Goal: Task Accomplishment & Management: Use online tool/utility

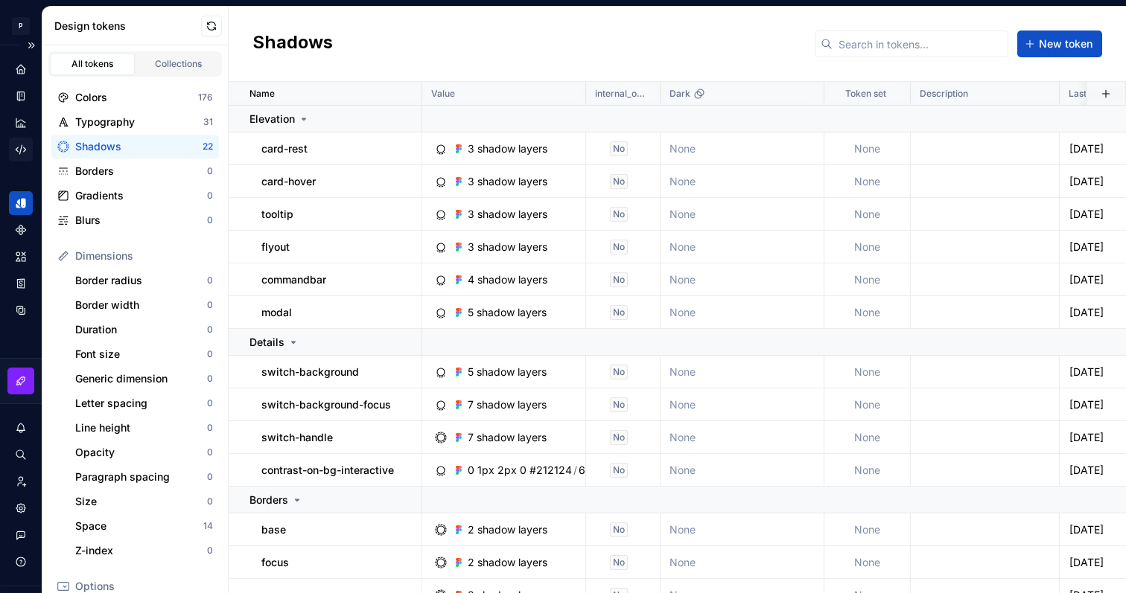
click at [25, 151] on icon "Code automation" at bounding box center [20, 149] width 13 height 13
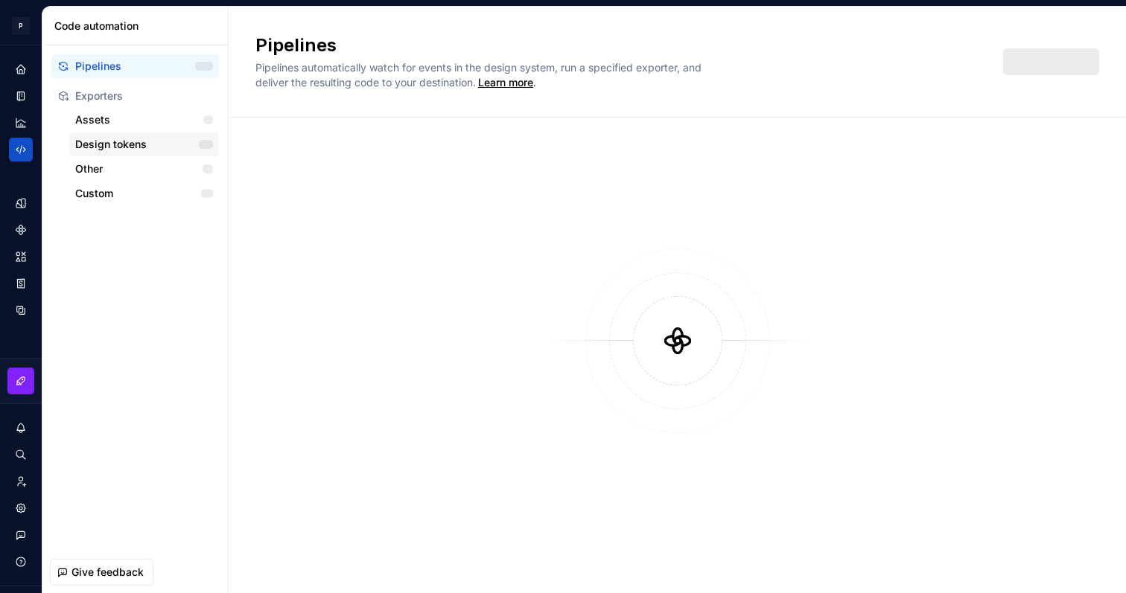
click at [176, 141] on div "Design tokens" at bounding box center [137, 144] width 124 height 15
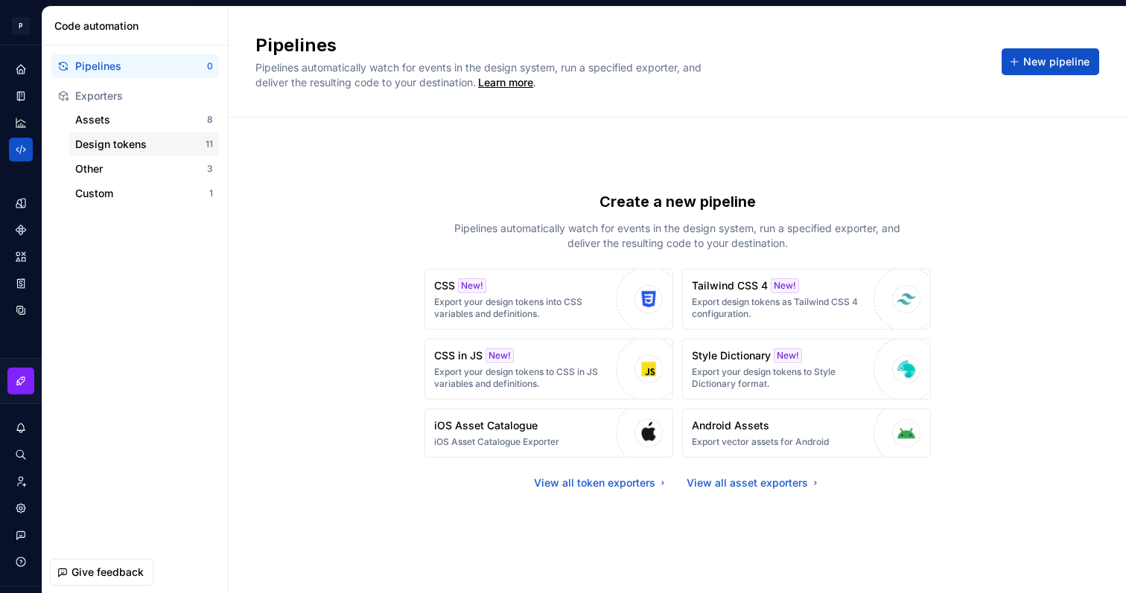
click at [133, 150] on div "Design tokens" at bounding box center [140, 144] width 130 height 15
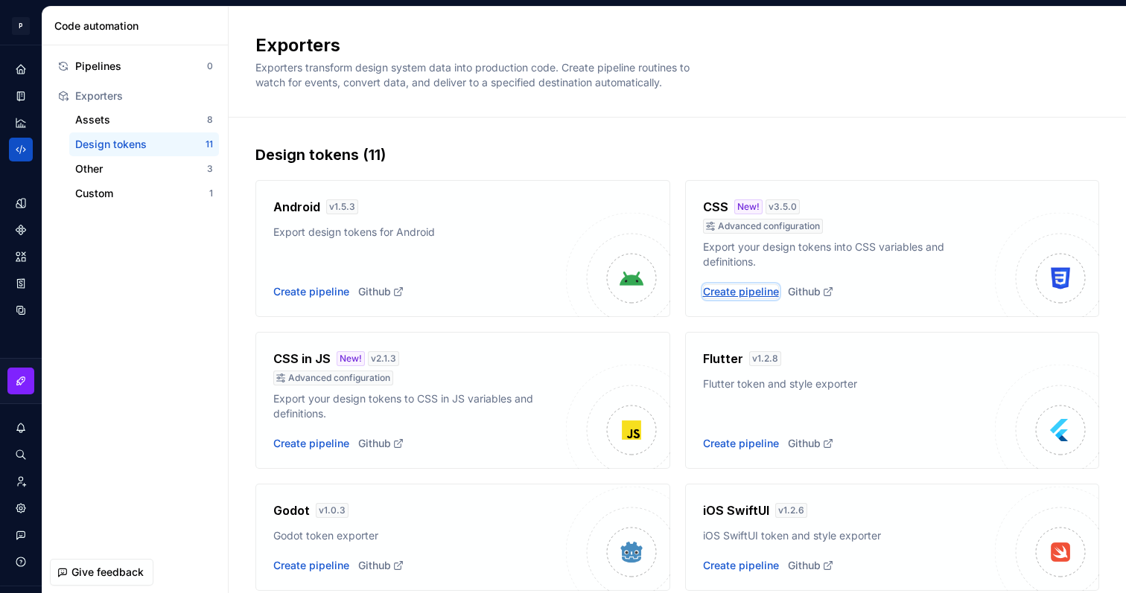
click at [763, 296] on div "Create pipeline" at bounding box center [741, 291] width 76 height 15
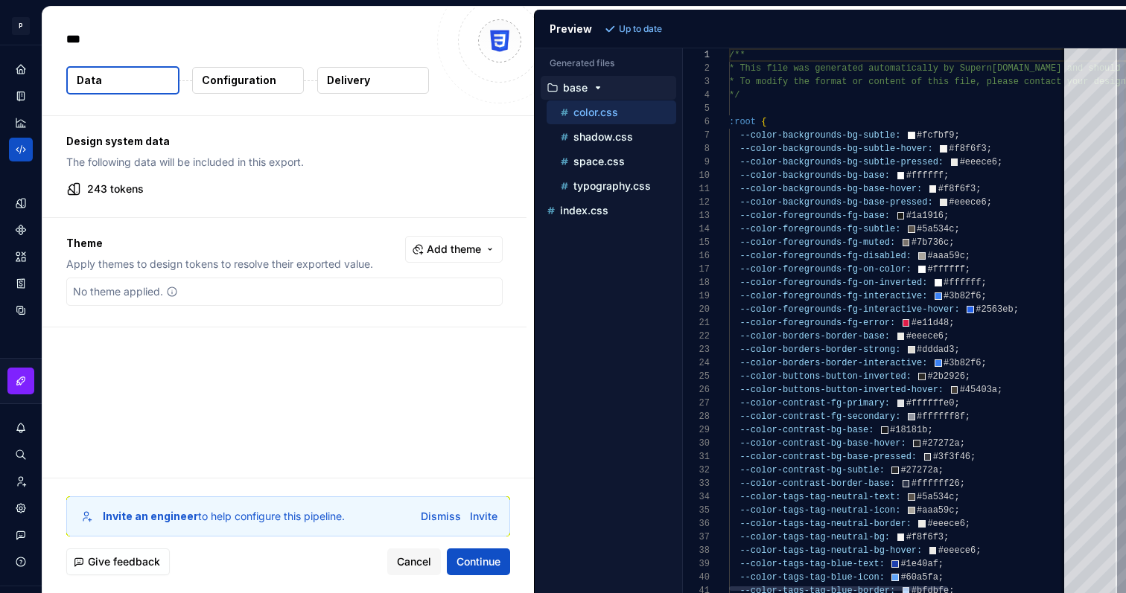
type textarea "*"
click at [611, 141] on p "shadow.css" at bounding box center [603, 137] width 60 height 12
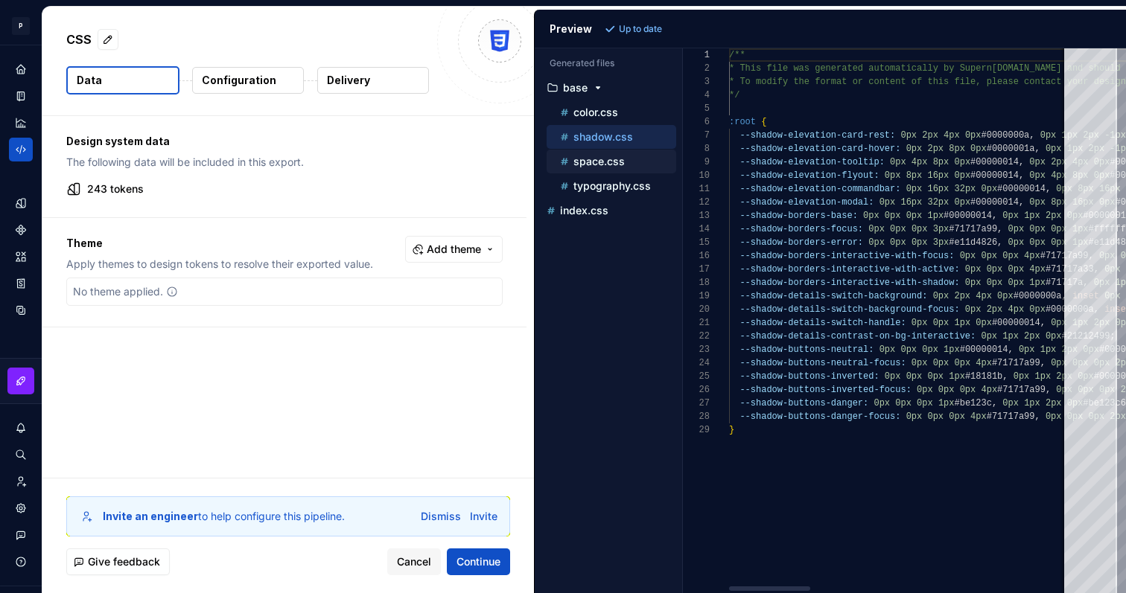
click at [613, 166] on p "space.css" at bounding box center [598, 162] width 51 height 12
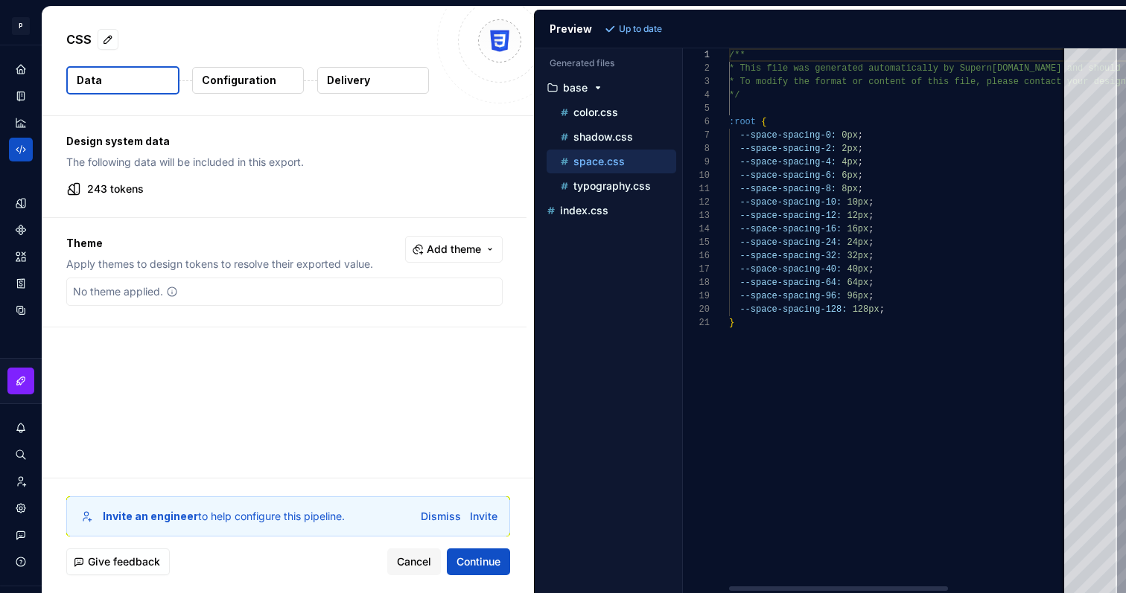
scroll to position [134, 0]
click at [614, 180] on p "typography.css" at bounding box center [611, 186] width 77 height 12
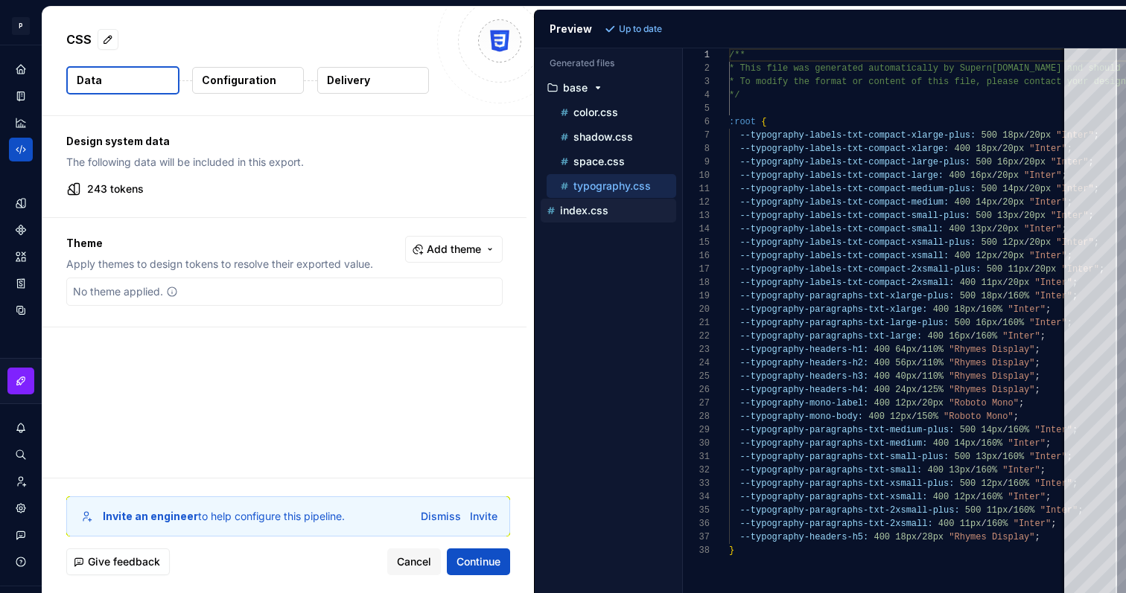
click at [607, 214] on p "index.css" at bounding box center [584, 211] width 48 height 12
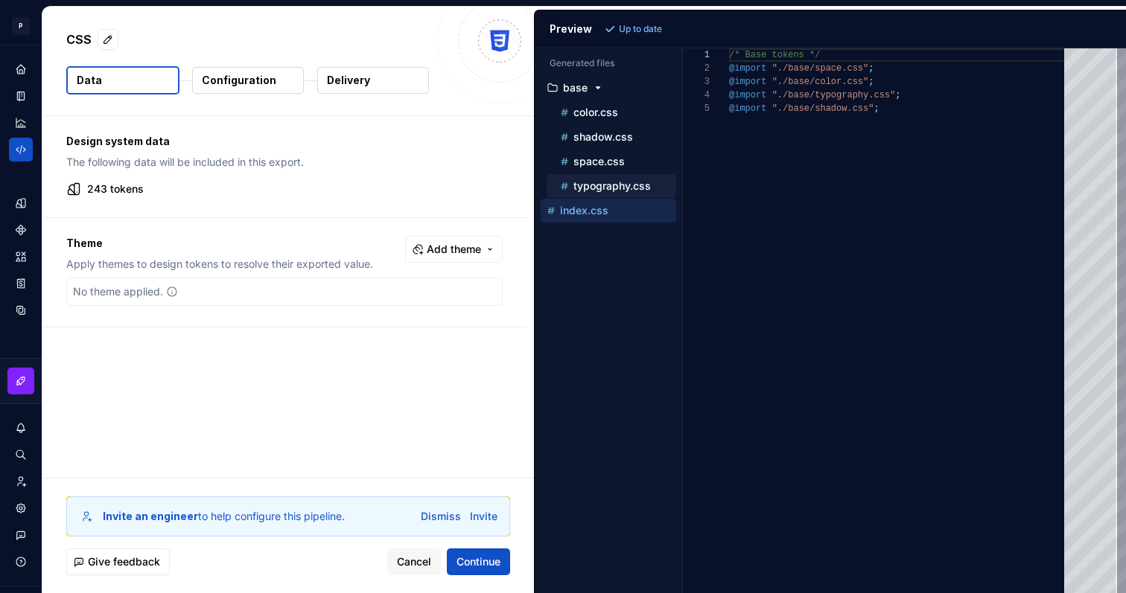
click at [620, 196] on div "typography.css" at bounding box center [612, 186] width 130 height 24
click at [634, 184] on p "typography.css" at bounding box center [611, 186] width 77 height 12
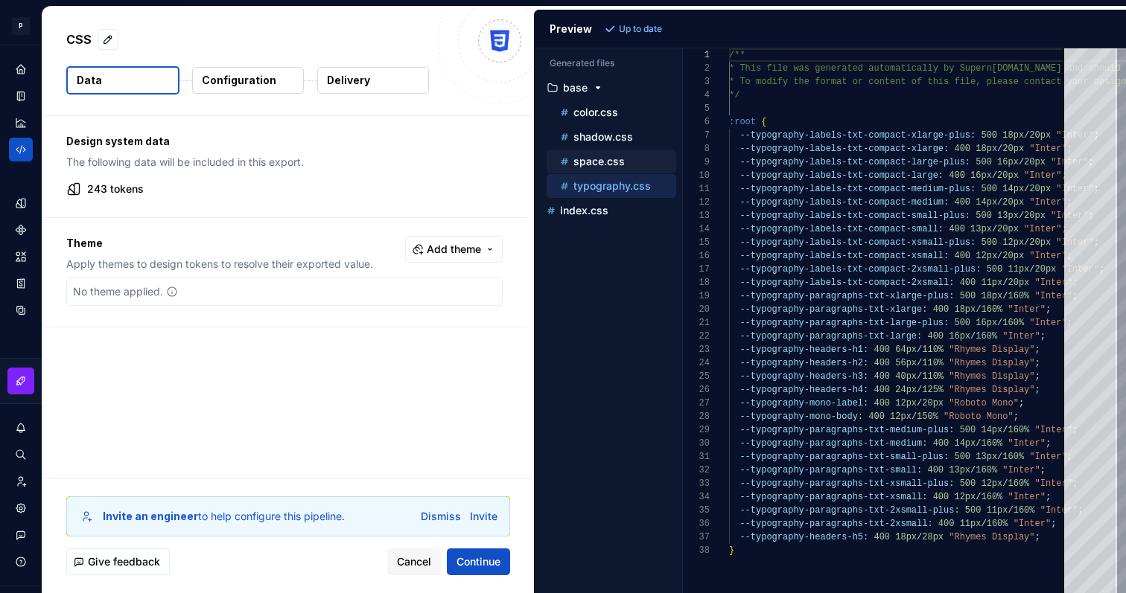
click at [605, 159] on p "space.css" at bounding box center [598, 162] width 51 height 12
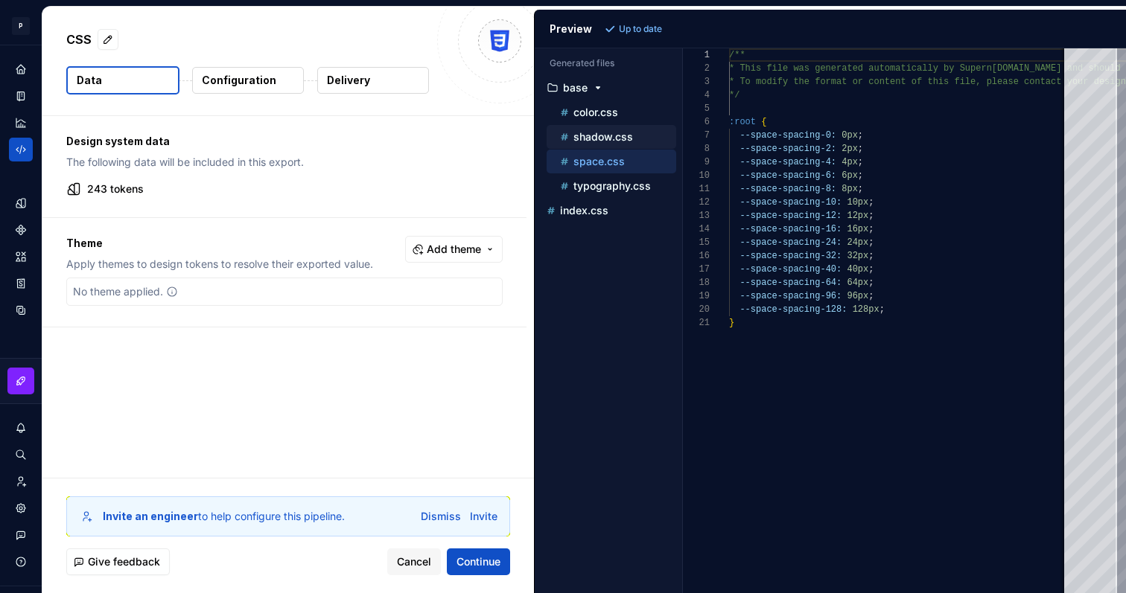
click at [618, 130] on div "shadow.css" at bounding box center [616, 137] width 119 height 15
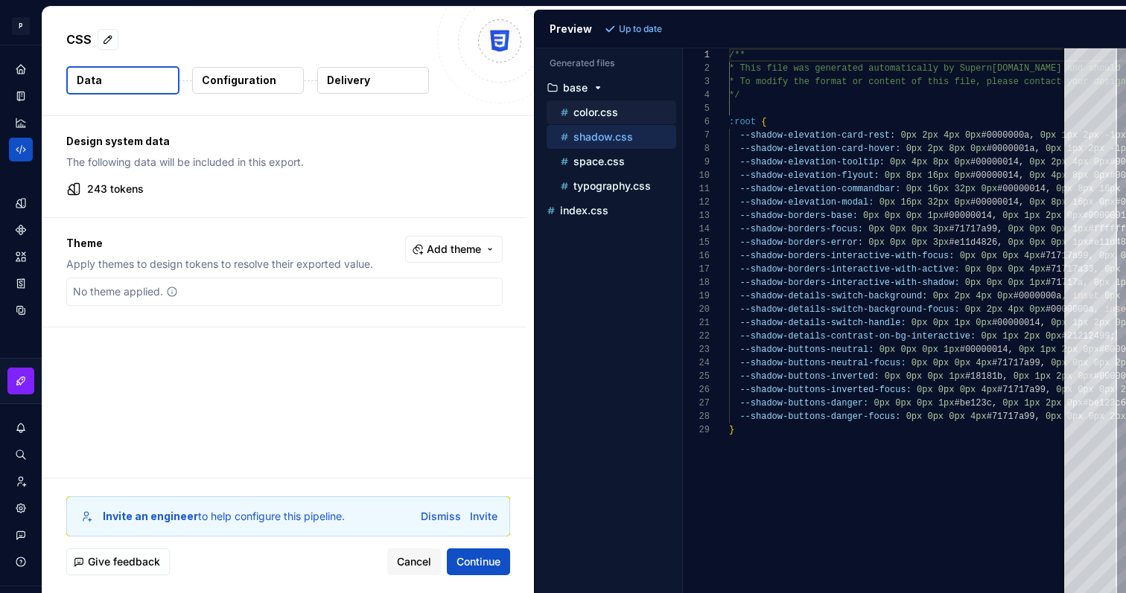
click at [610, 116] on p "color.css" at bounding box center [595, 112] width 45 height 12
type textarea "**********"
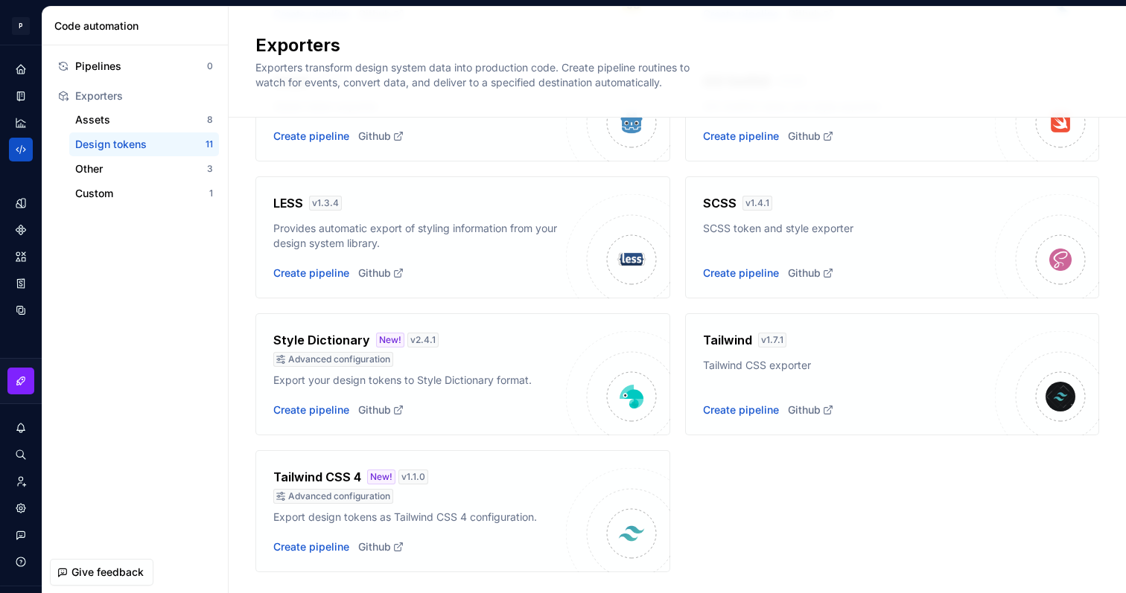
scroll to position [444, 0]
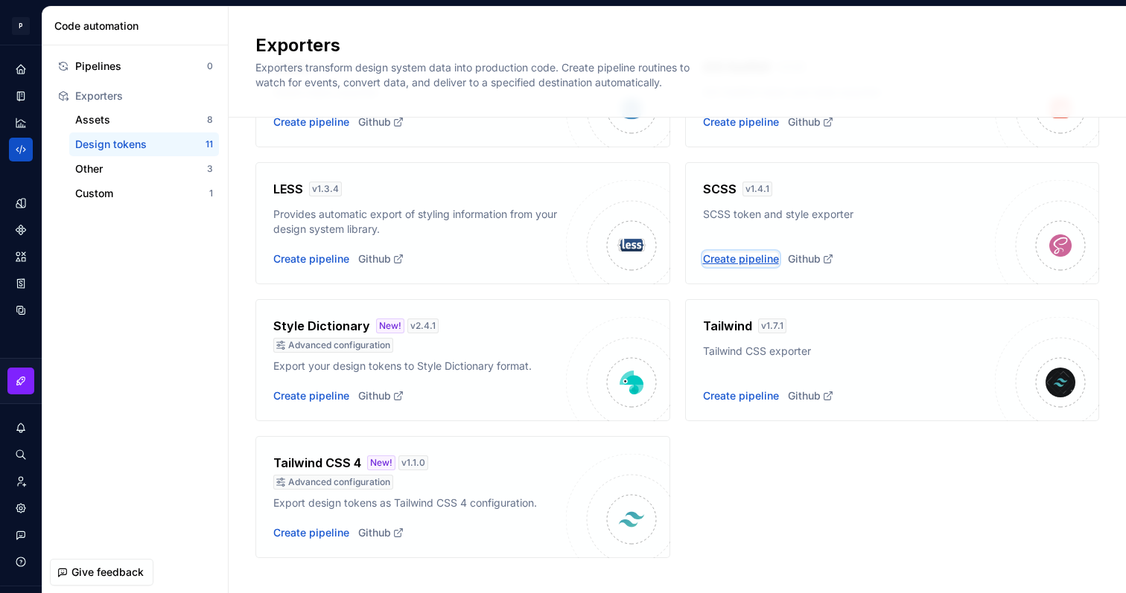
click at [746, 260] on div "Create pipeline" at bounding box center [741, 259] width 76 height 15
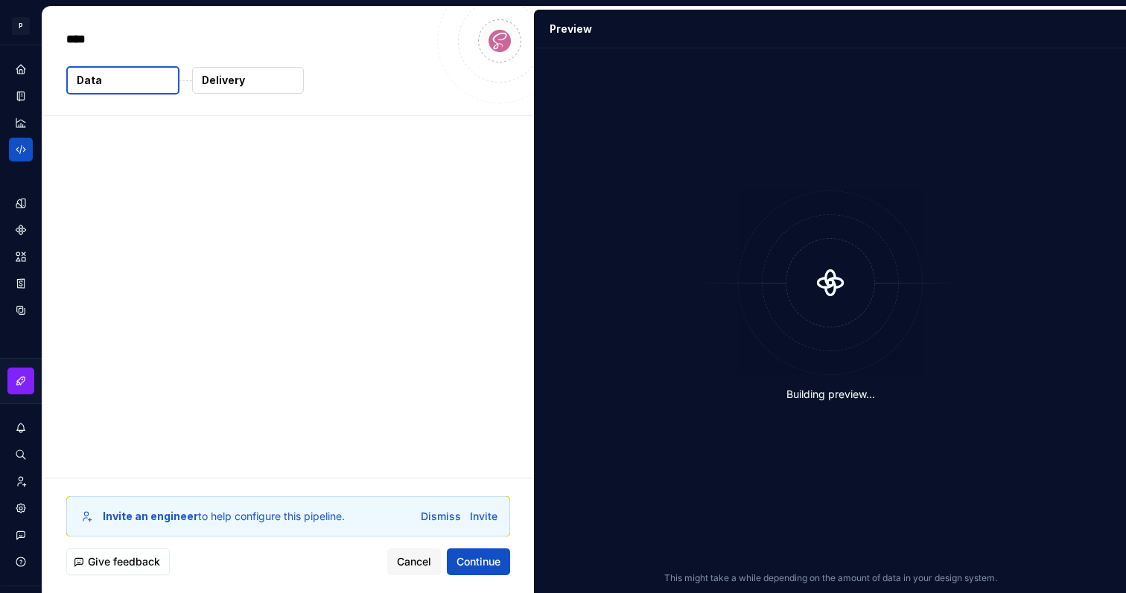
type textarea "*"
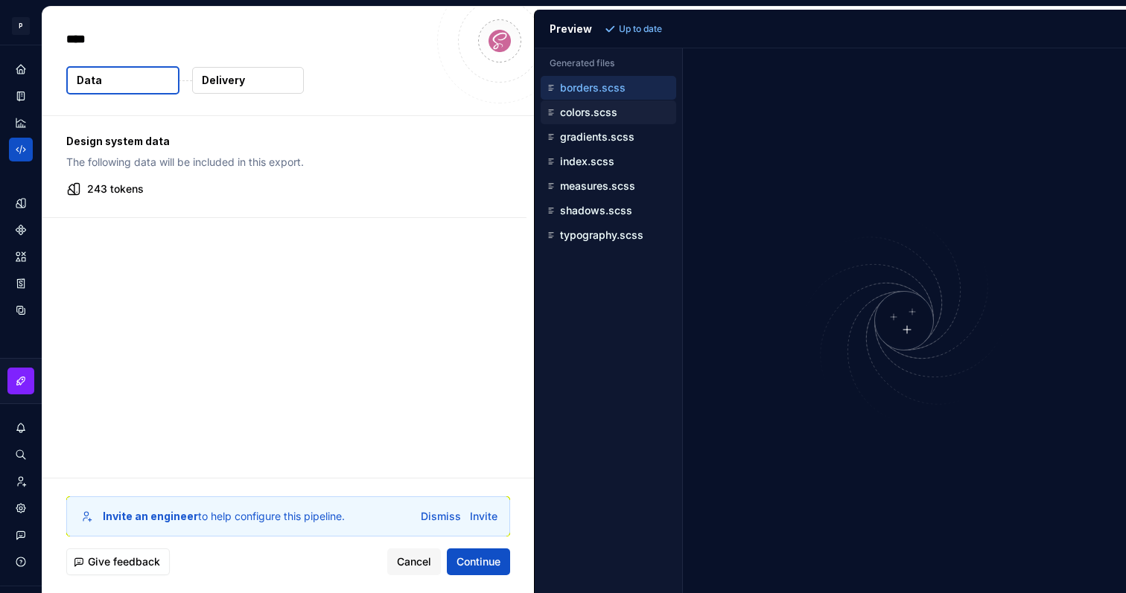
click at [591, 105] on div "colors.scss" at bounding box center [610, 112] width 133 height 15
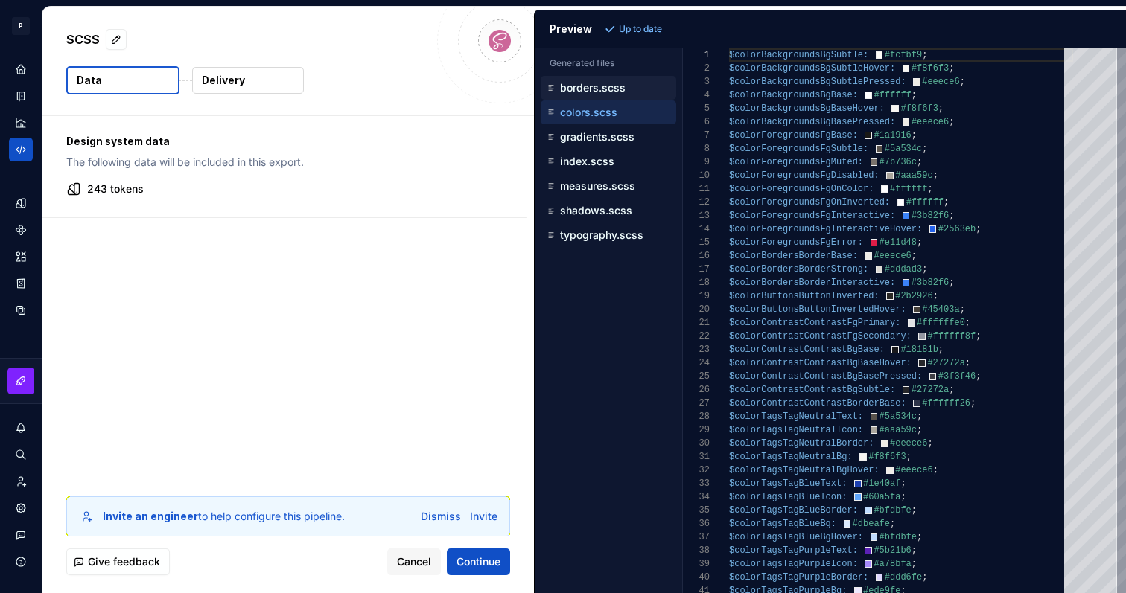
click at [596, 95] on button "borders.scss" at bounding box center [609, 88] width 136 height 16
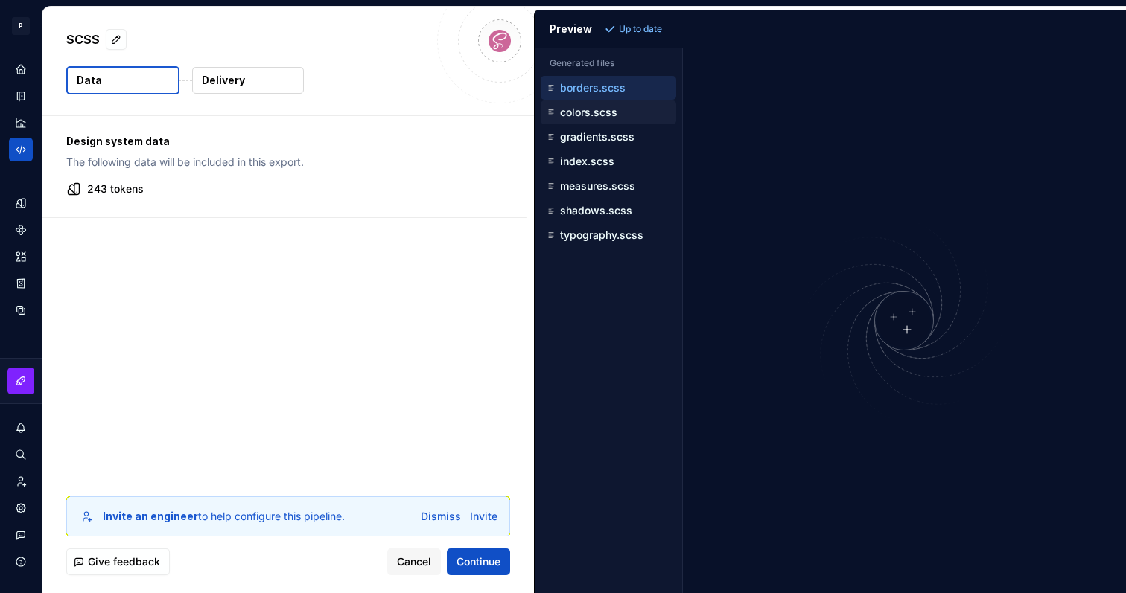
click at [600, 116] on p "colors.scss" at bounding box center [588, 112] width 57 height 12
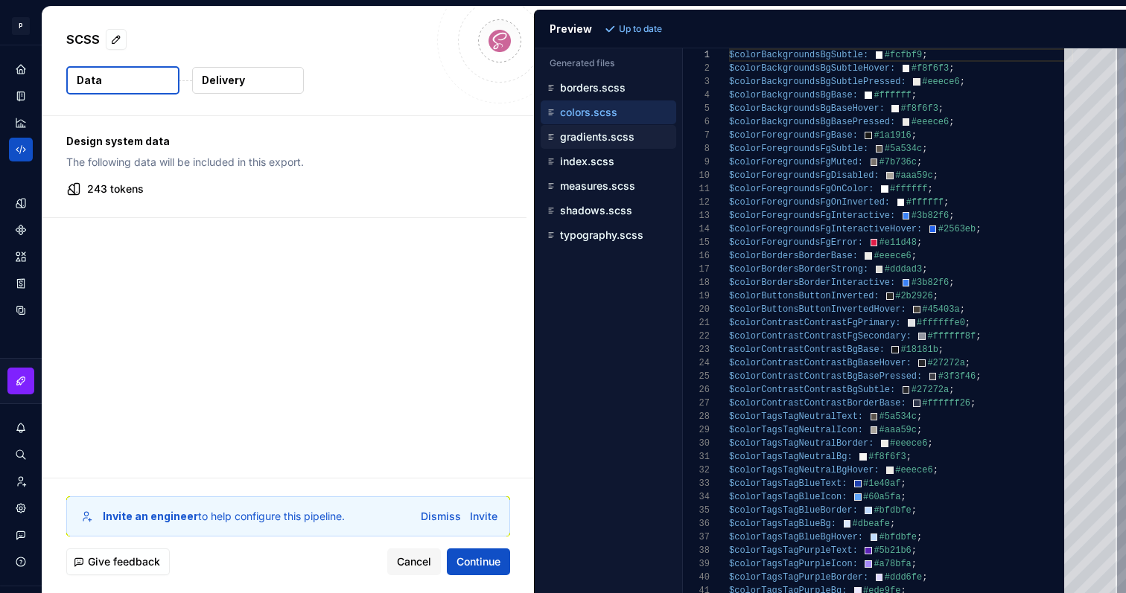
click at [604, 140] on p "gradients.scss" at bounding box center [597, 137] width 74 height 12
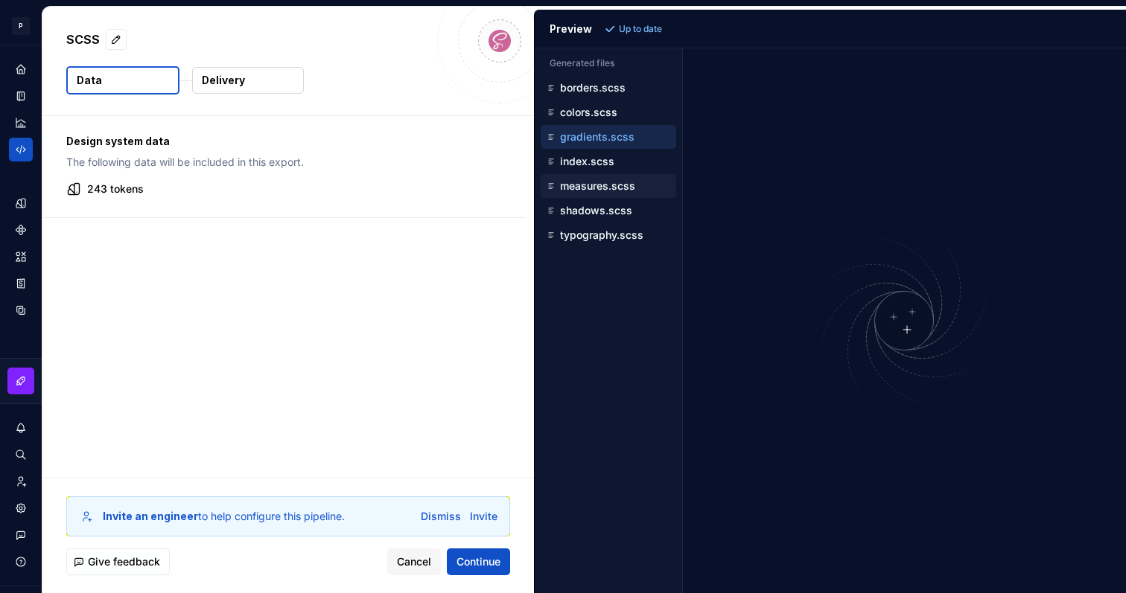
click at [586, 176] on div "measures.scss" at bounding box center [609, 186] width 136 height 24
click at [591, 187] on p "measures.scss" at bounding box center [597, 186] width 75 height 12
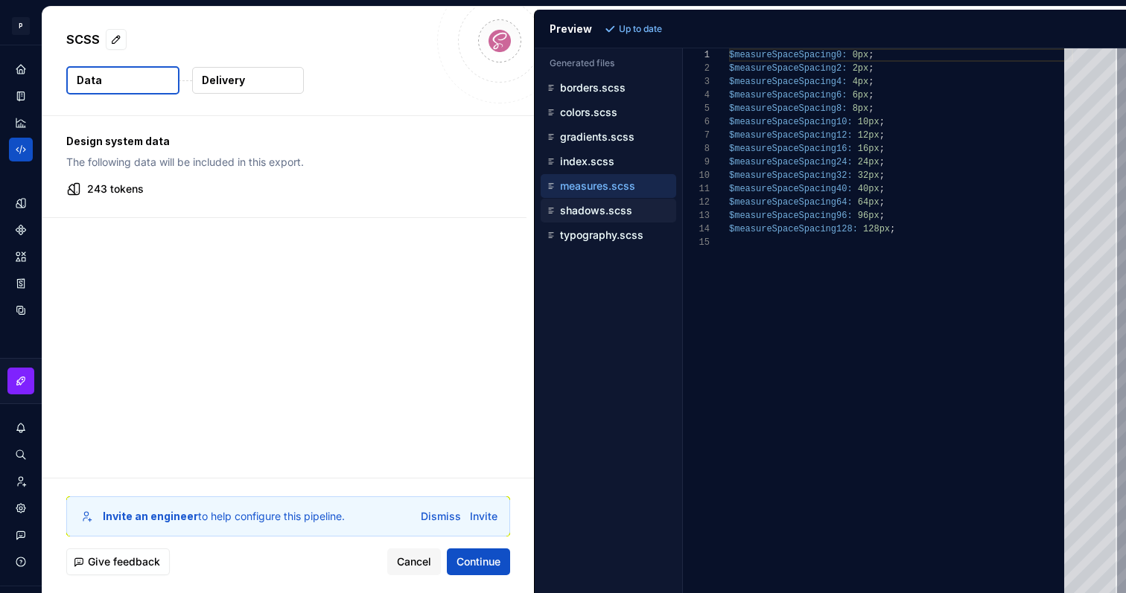
click at [605, 214] on p "shadows.scss" at bounding box center [596, 211] width 72 height 12
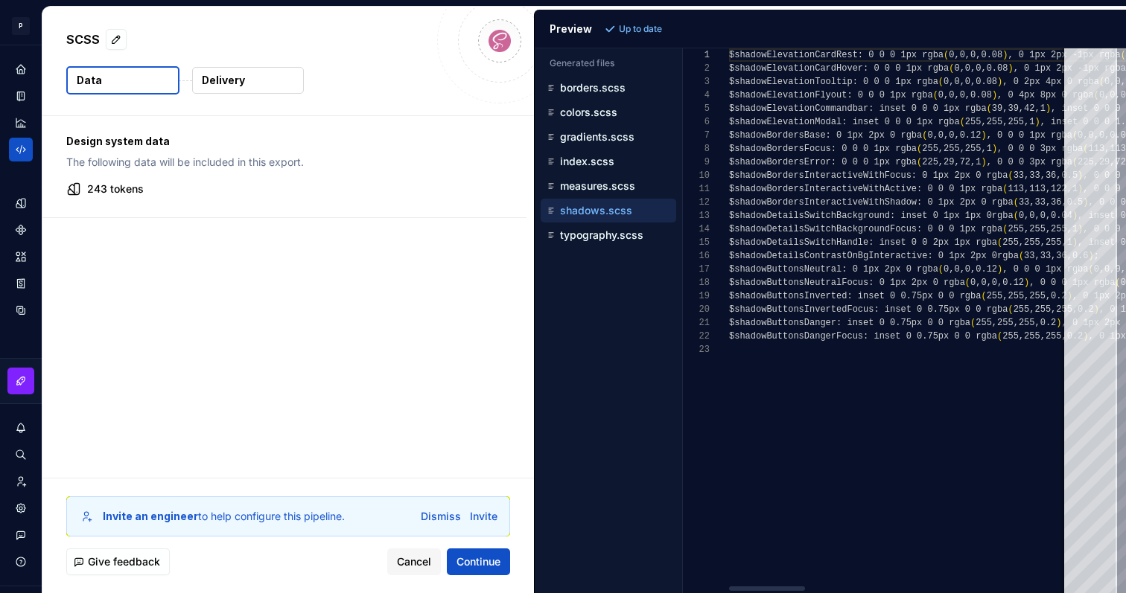
scroll to position [54, 0]
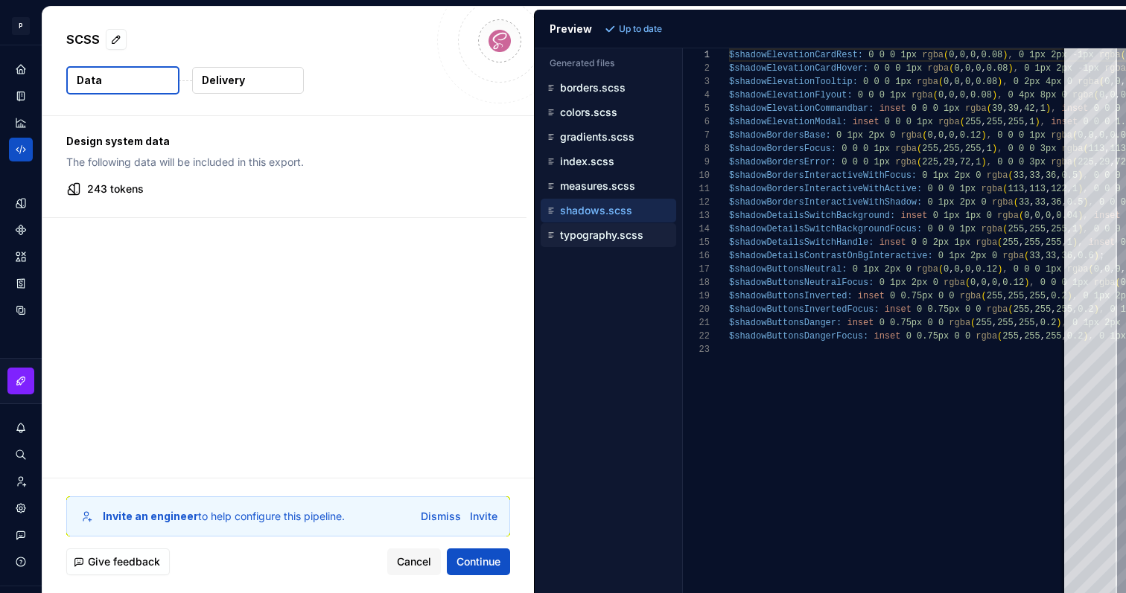
click at [611, 232] on p "typography.scss" at bounding box center [601, 235] width 83 height 12
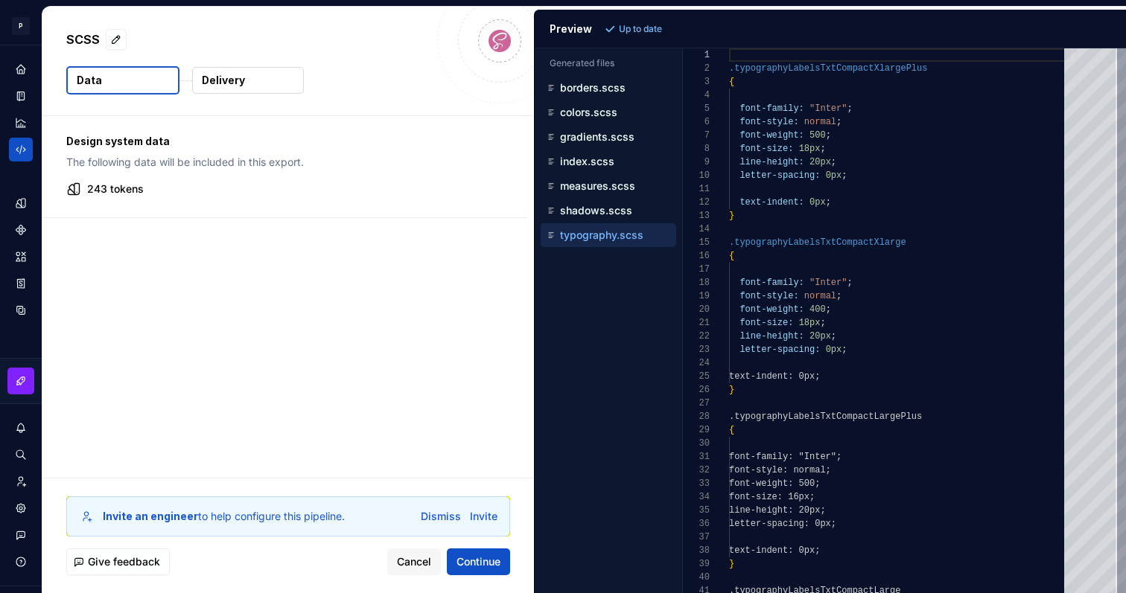
scroll to position [134, 0]
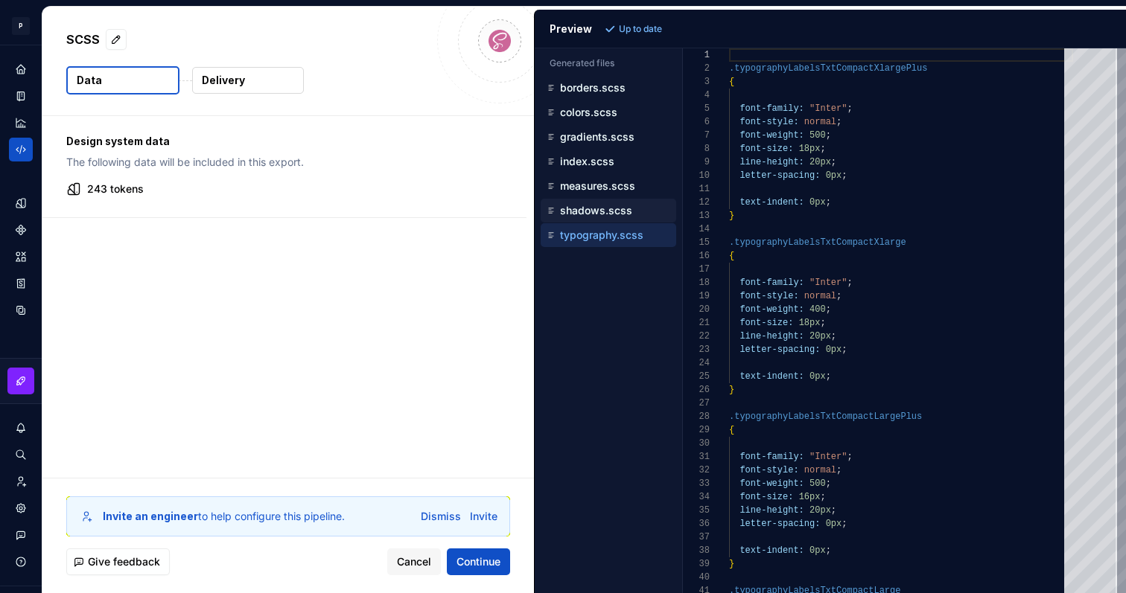
click at [600, 209] on p "shadows.scss" at bounding box center [596, 211] width 72 height 12
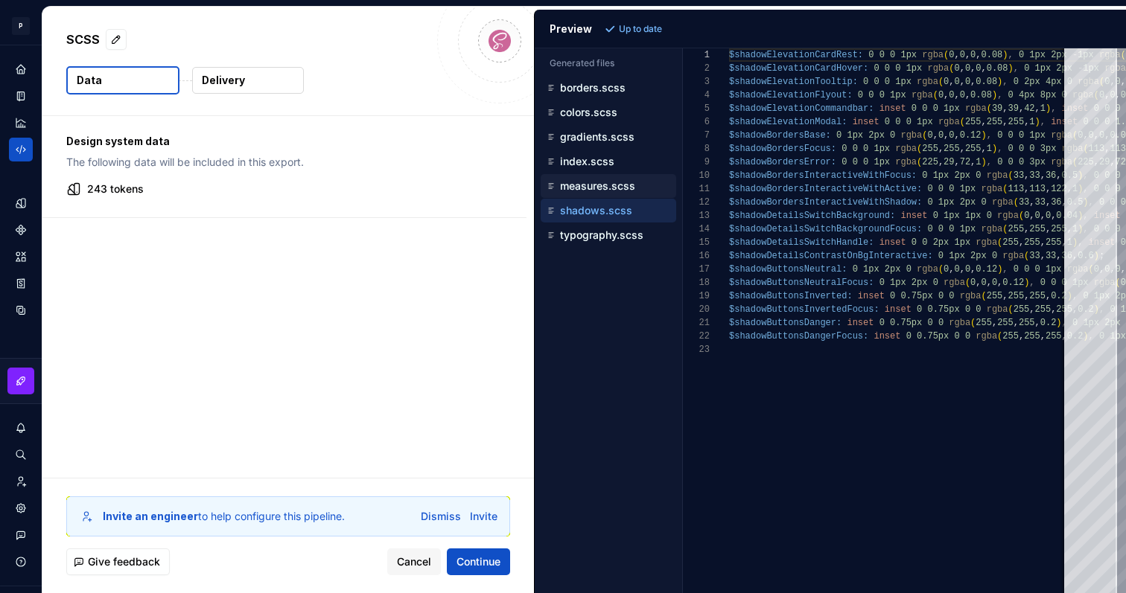
click at [605, 191] on p "measures.scss" at bounding box center [597, 186] width 75 height 12
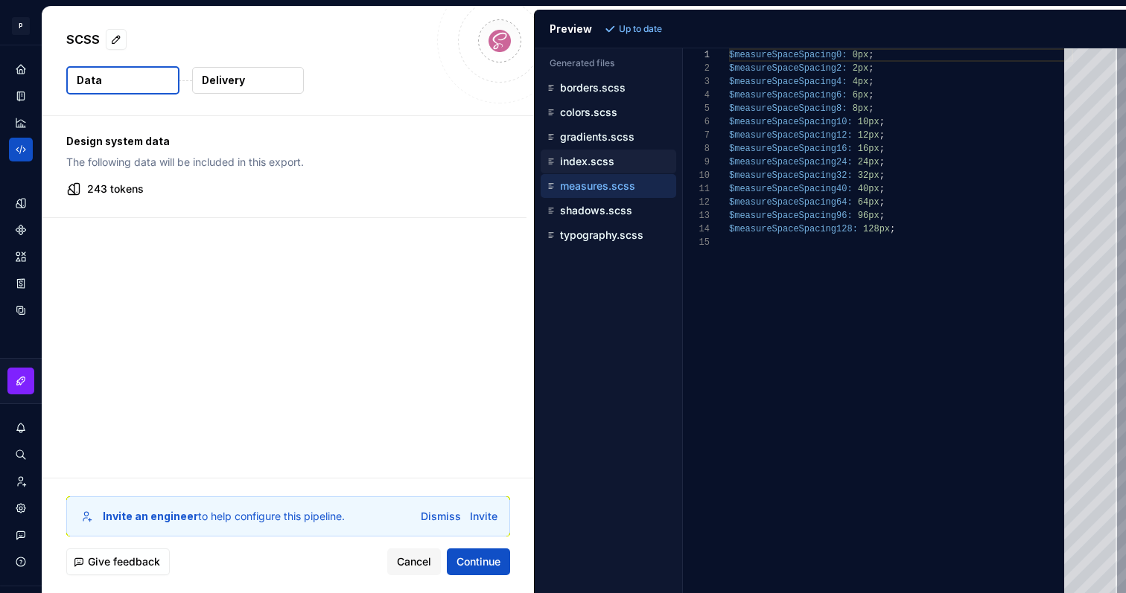
click at [597, 165] on p "index.scss" at bounding box center [587, 162] width 54 height 12
type textarea "**********"
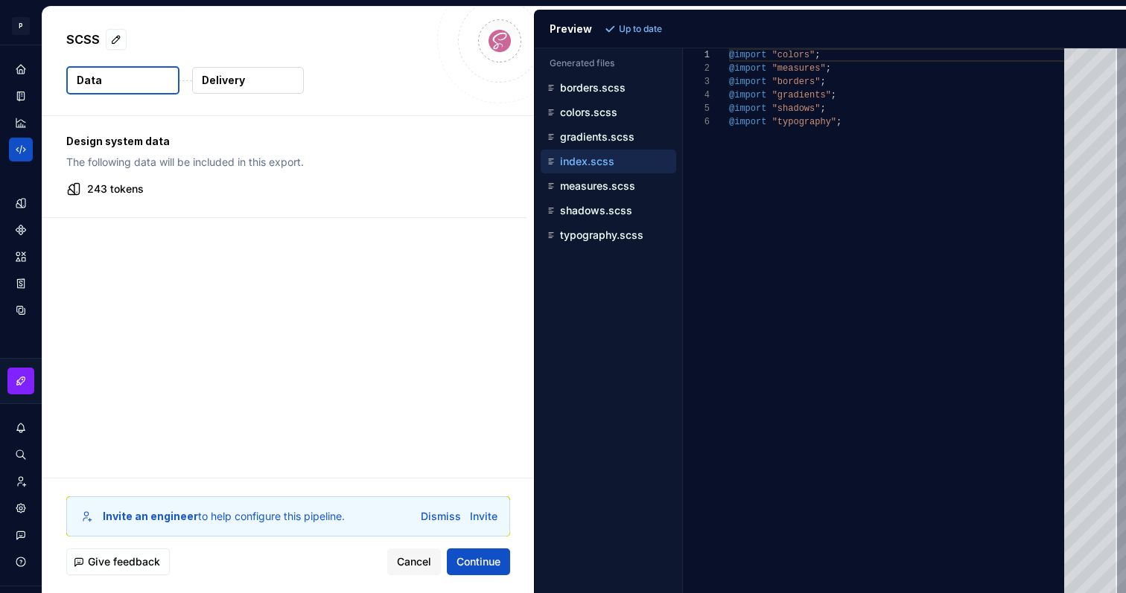
scroll to position [67, 0]
